Goal: Task Accomplishment & Management: Manage account settings

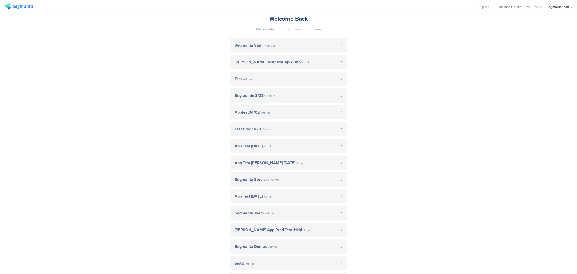
scroll to position [38, 0]
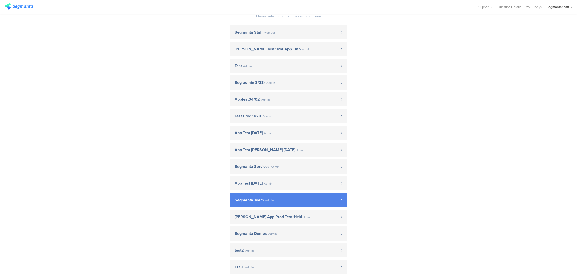
click at [297, 195] on link "Segmanta Team Admin" at bounding box center [289, 200] width 118 height 14
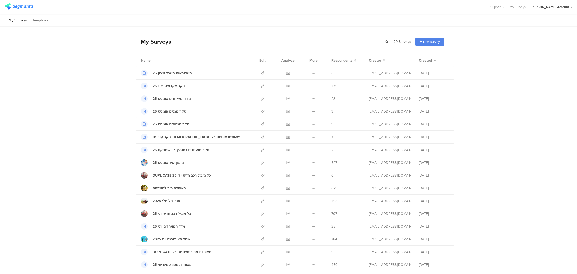
click at [569, 8] on div "hisham Jubran Account" at bounding box center [549, 7] width 39 height 5
click at [569, 33] on icon at bounding box center [568, 32] width 3 height 3
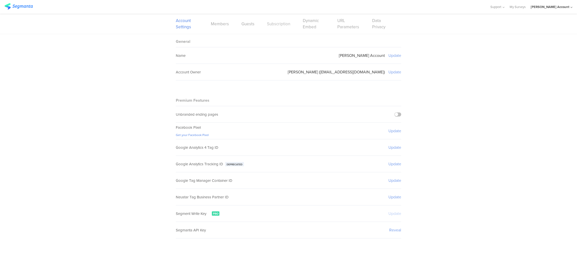
click at [279, 23] on link "Subscription" at bounding box center [278, 24] width 23 height 6
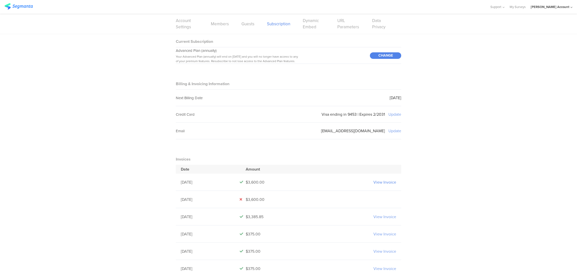
click at [387, 182] on link "View Invoice" at bounding box center [384, 182] width 23 height 6
